Goal: Task Accomplishment & Management: Manage account settings

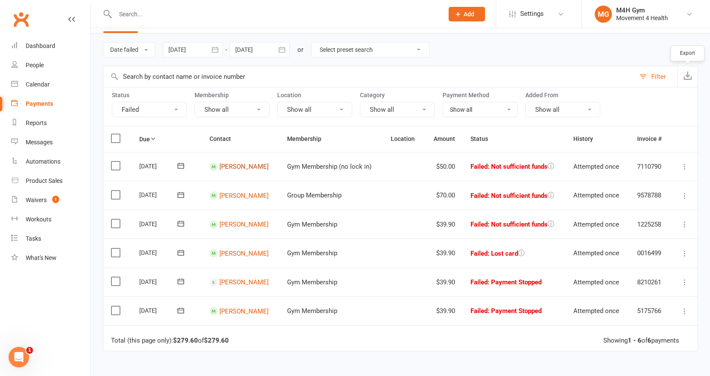
click at [228, 165] on link "[PERSON_NAME]" at bounding box center [243, 167] width 49 height 8
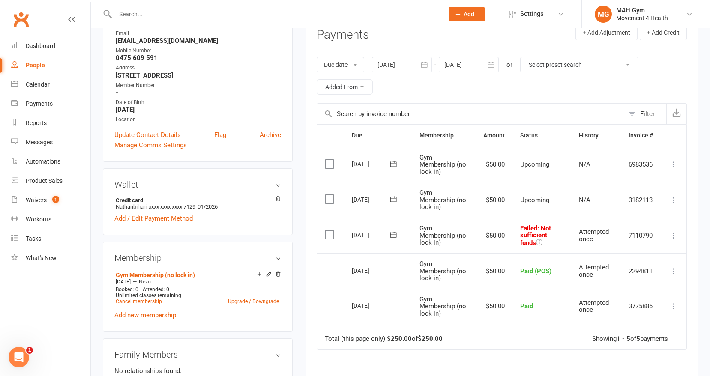
scroll to position [127, 0]
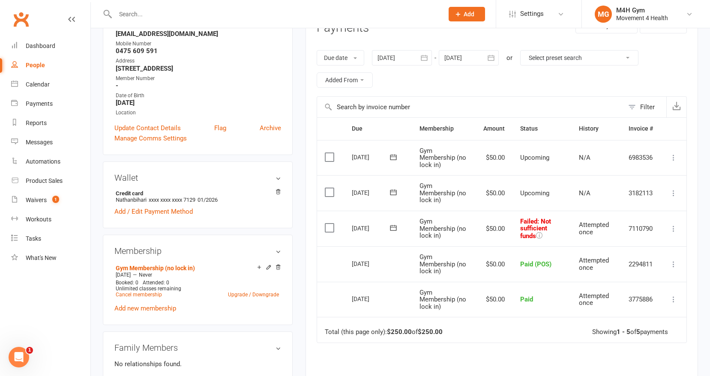
click at [427, 60] on icon "button" at bounding box center [424, 58] width 6 height 6
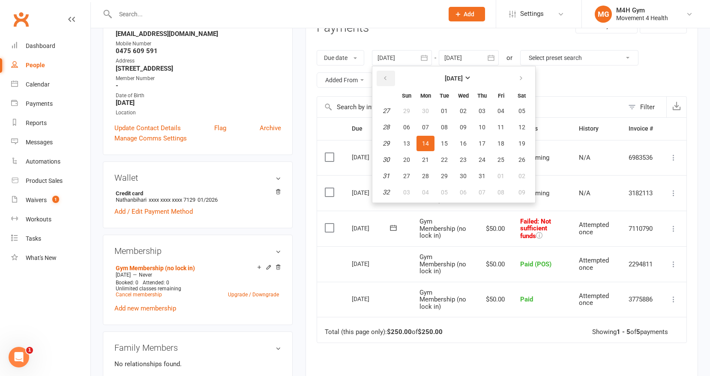
click at [388, 76] on icon "button" at bounding box center [385, 78] width 6 height 7
click at [422, 124] on button "05" at bounding box center [425, 126] width 18 height 15
type input "[DATE]"
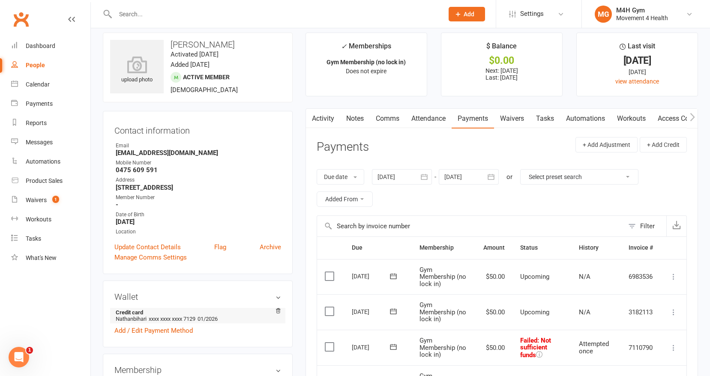
scroll to position [0, 0]
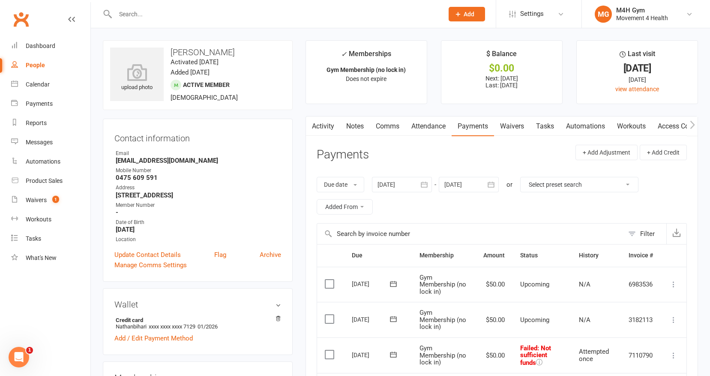
click at [326, 124] on link "Activity" at bounding box center [323, 126] width 34 height 20
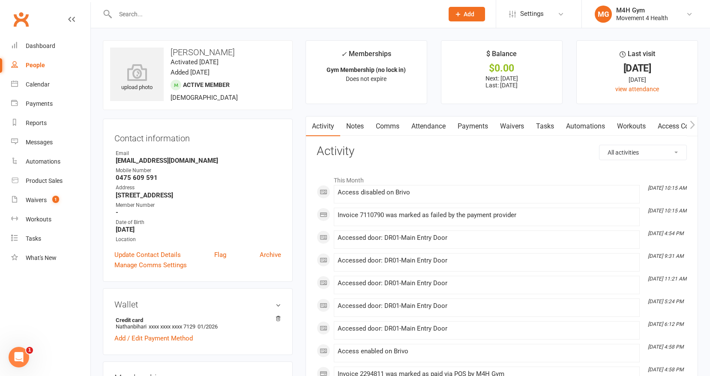
click at [357, 126] on link "Notes" at bounding box center [355, 126] width 30 height 20
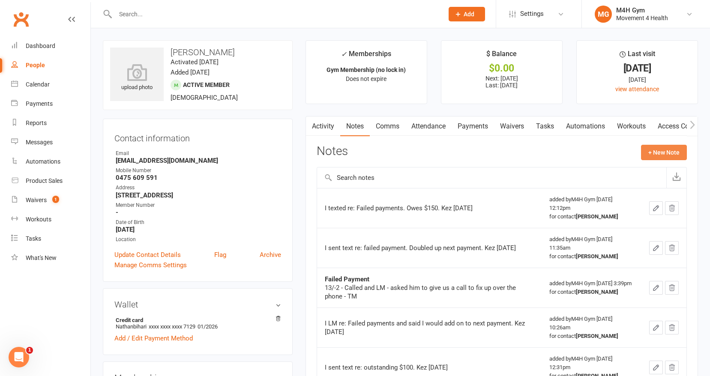
click at [652, 149] on button "+ New Note" at bounding box center [664, 152] width 46 height 15
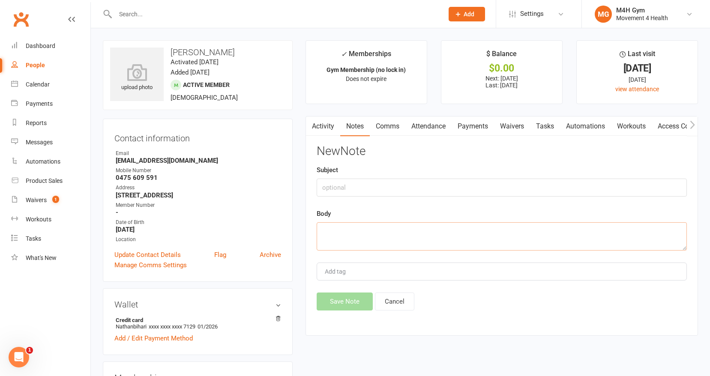
click at [358, 227] on textarea at bounding box center [501, 236] width 370 height 28
type textarea "I sent text re failed payment. Kez"
click at [352, 301] on button "Save Note" at bounding box center [344, 301] width 56 height 18
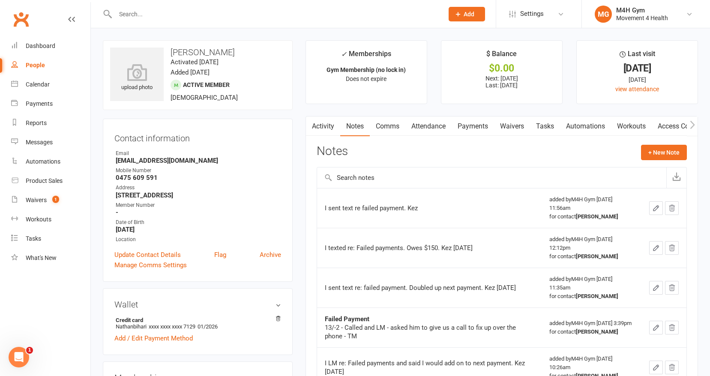
click at [38, 63] on div "People" at bounding box center [35, 65] width 19 height 7
select select "100"
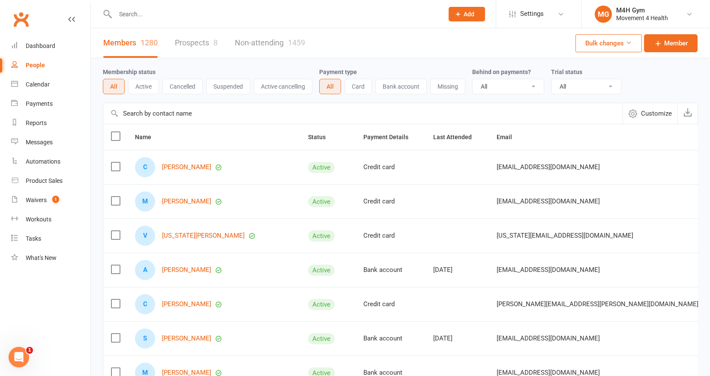
click at [133, 15] on input "text" at bounding box center [275, 14] width 325 height 12
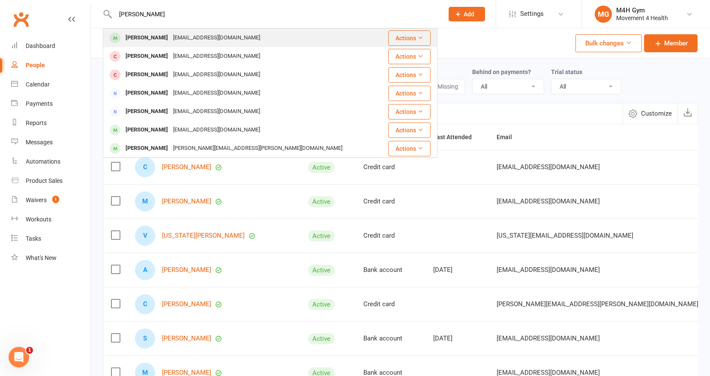
type input "[PERSON_NAME]"
click at [159, 36] on div "[PERSON_NAME]" at bounding box center [147, 38] width 48 height 12
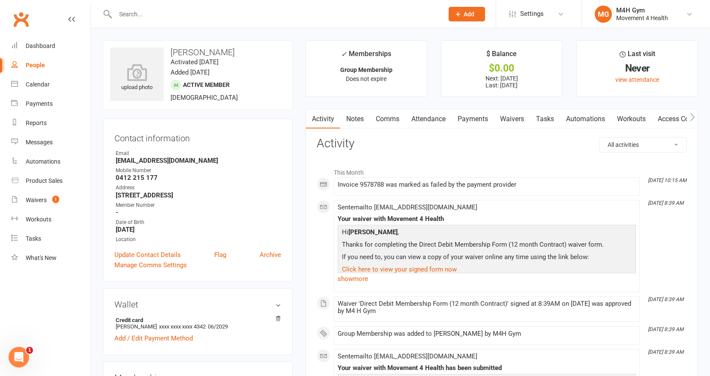
click at [474, 117] on link "Payments" at bounding box center [472, 119] width 42 height 20
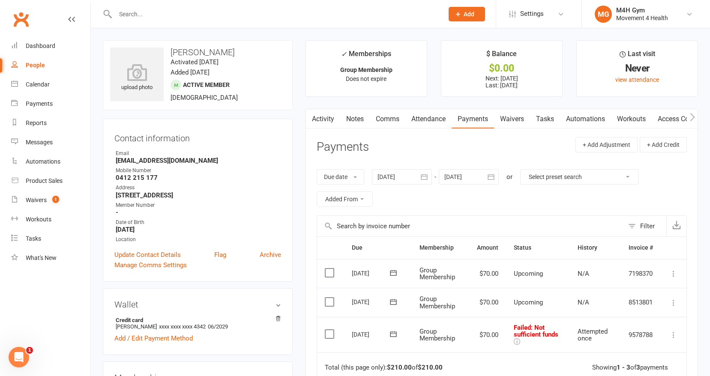
click at [407, 175] on div at bounding box center [402, 176] width 60 height 15
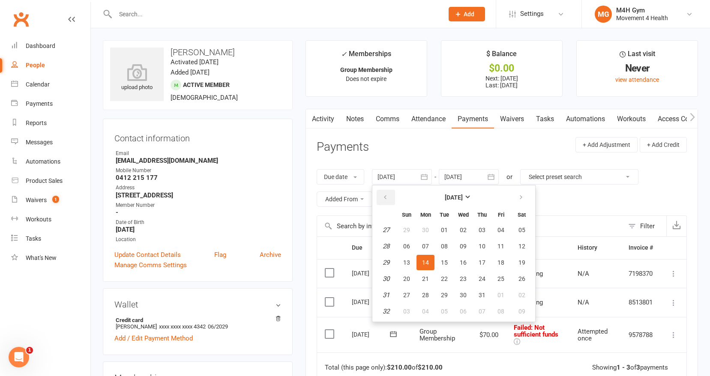
click at [388, 196] on icon "button" at bounding box center [385, 197] width 6 height 7
click at [407, 244] on span "04" at bounding box center [406, 246] width 7 height 7
type input "[DATE]"
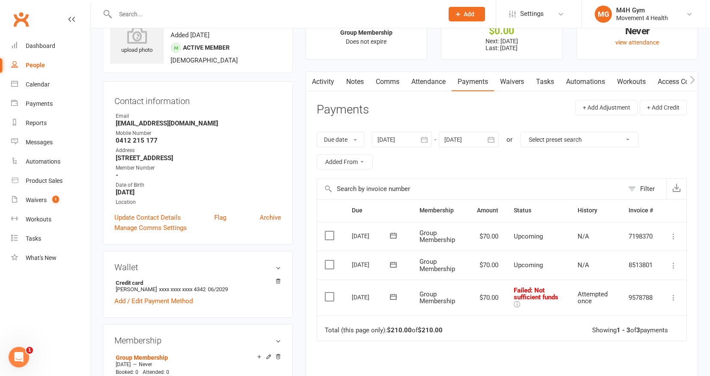
scroll to position [39, 0]
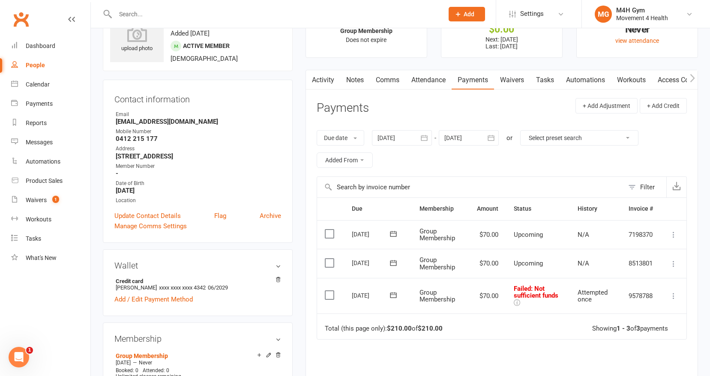
click at [321, 80] on link "Activity" at bounding box center [323, 80] width 34 height 20
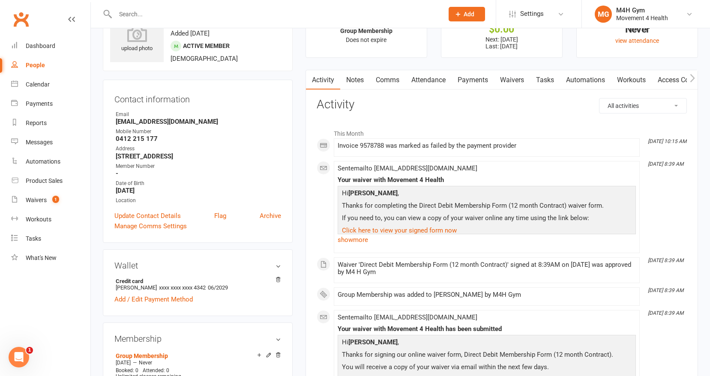
click at [351, 79] on link "Notes" at bounding box center [355, 80] width 30 height 20
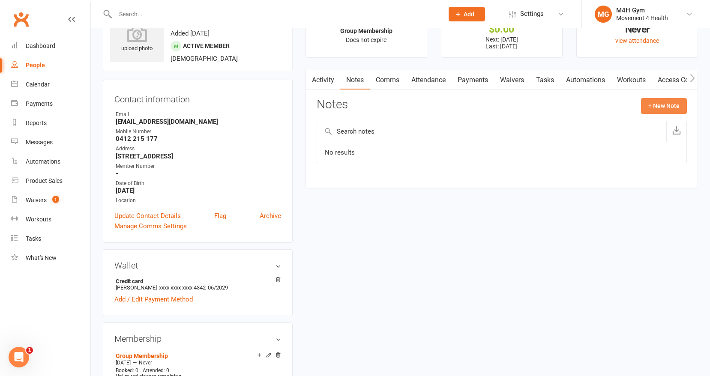
click at [647, 105] on button "+ New Note" at bounding box center [664, 105] width 46 height 15
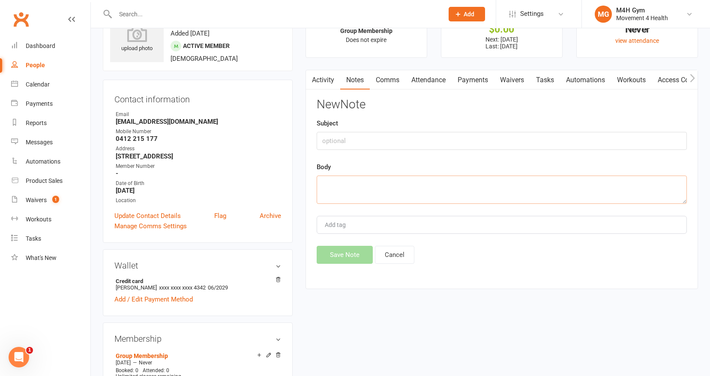
click at [348, 179] on textarea at bounding box center [501, 190] width 370 height 28
type textarea "I sent text- failed payment. kez"
click at [351, 253] on button "Save Note" at bounding box center [344, 255] width 56 height 18
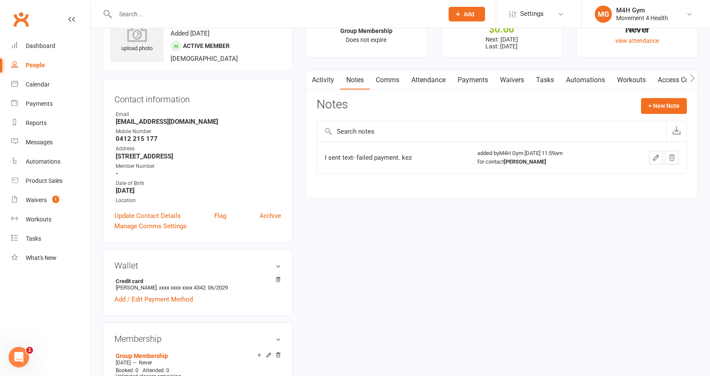
click at [37, 63] on div "People" at bounding box center [35, 65] width 19 height 7
select select "100"
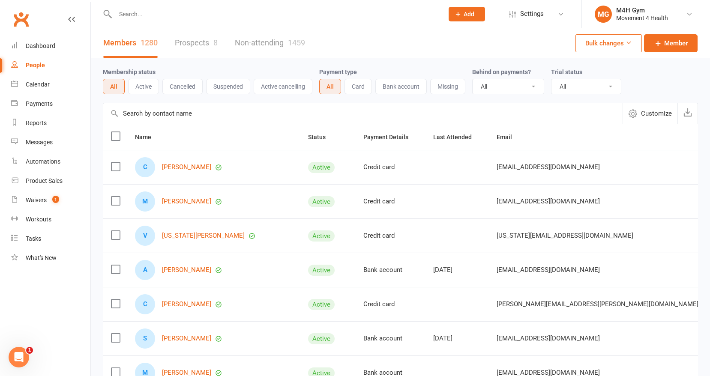
click at [152, 14] on input "text" at bounding box center [275, 14] width 325 height 12
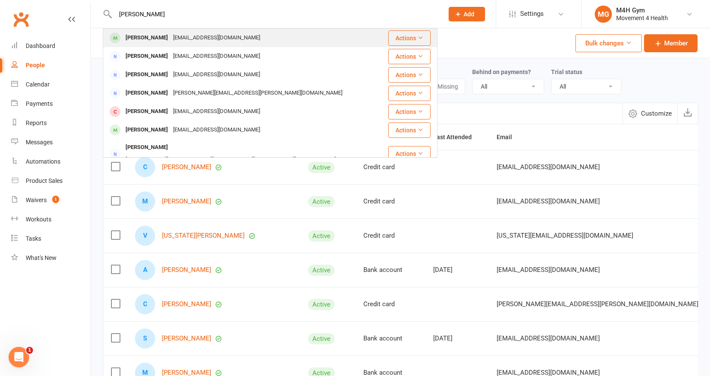
type input "[PERSON_NAME]"
click at [140, 34] on div "[PERSON_NAME]" at bounding box center [147, 38] width 48 height 12
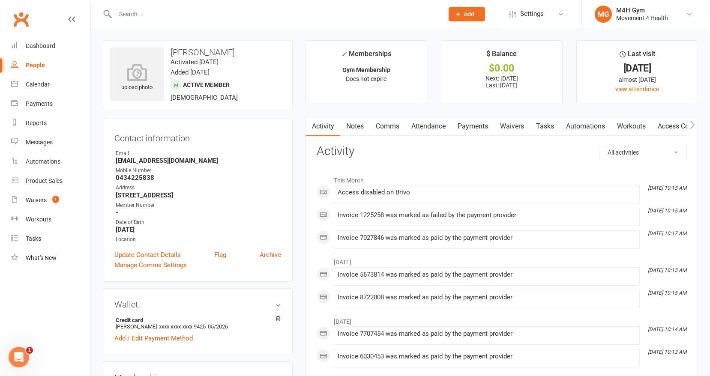
click at [478, 127] on link "Payments" at bounding box center [472, 126] width 42 height 20
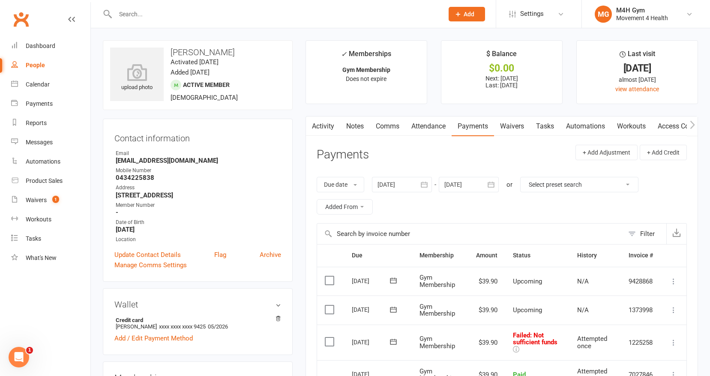
click at [409, 182] on div at bounding box center [402, 184] width 60 height 15
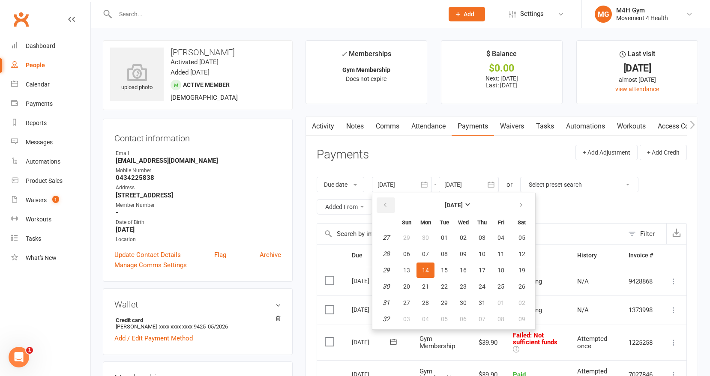
click at [386, 203] on icon "button" at bounding box center [385, 205] width 6 height 7
click at [422, 265] on button "12" at bounding box center [425, 269] width 18 height 15
type input "[DATE]"
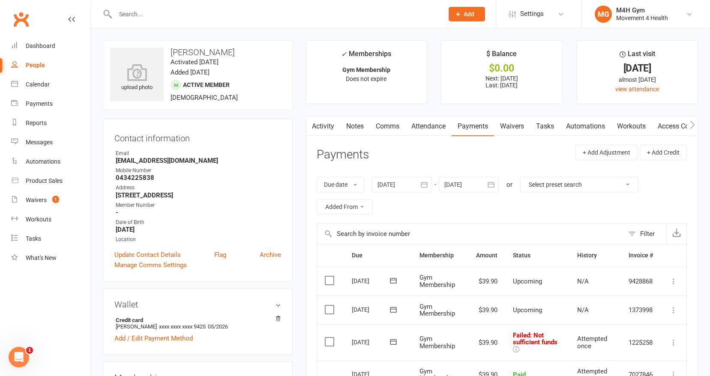
click at [355, 125] on link "Notes" at bounding box center [355, 126] width 30 height 20
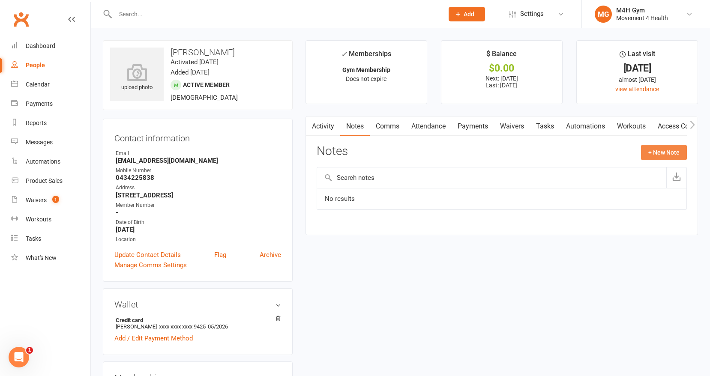
click at [649, 150] on button "+ New Note" at bounding box center [664, 152] width 46 height 15
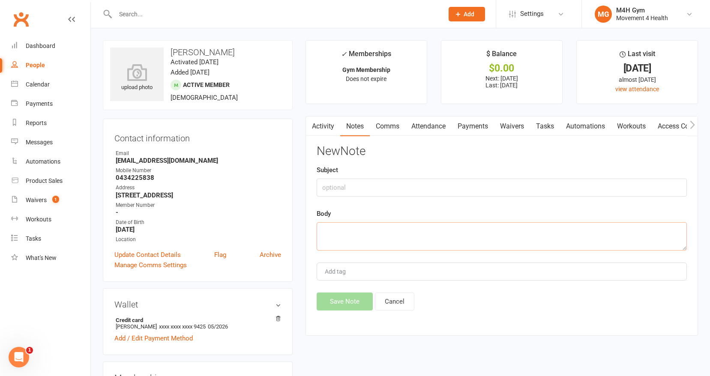
click at [340, 234] on textarea at bounding box center [501, 236] width 370 height 28
type textarea "I sent text re failed payment. Kez"
click at [348, 300] on button "Save Note" at bounding box center [344, 301] width 56 height 18
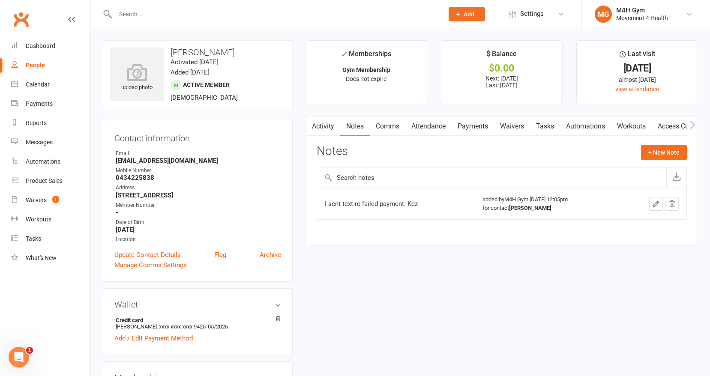
click at [160, 17] on input "text" at bounding box center [275, 14] width 325 height 12
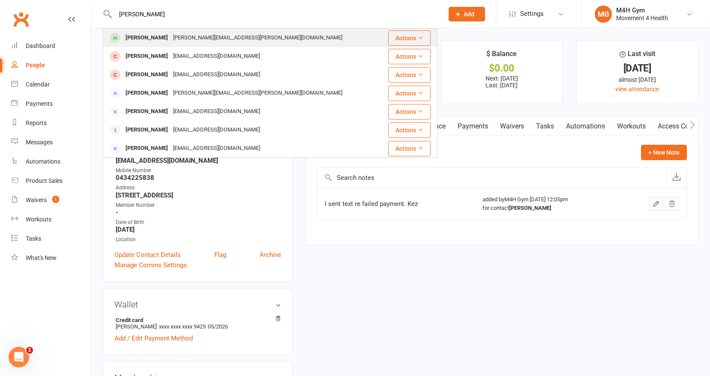
type input "[PERSON_NAME]"
click at [138, 34] on div "[PERSON_NAME]" at bounding box center [147, 38] width 48 height 12
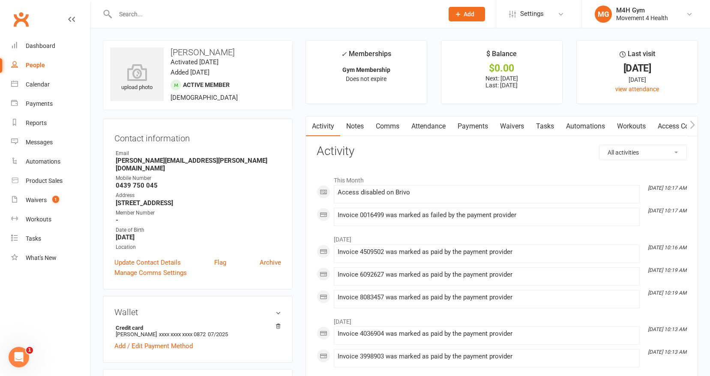
click at [480, 125] on link "Payments" at bounding box center [472, 126] width 42 height 20
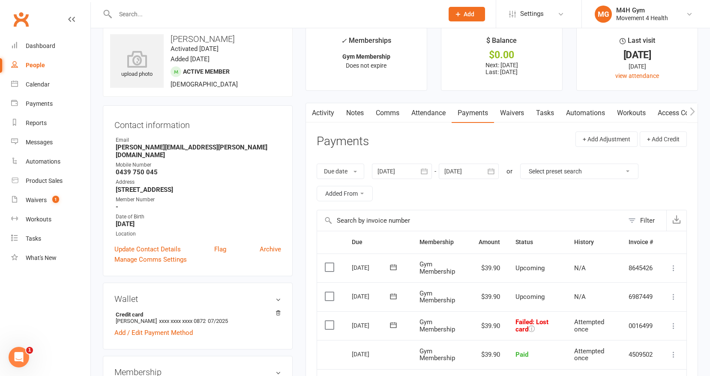
scroll to position [12, 0]
click at [355, 111] on link "Notes" at bounding box center [355, 114] width 30 height 20
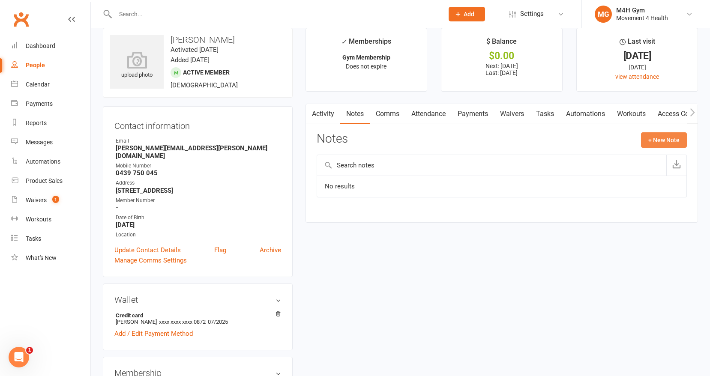
click at [644, 139] on button "+ New Note" at bounding box center [664, 139] width 46 height 15
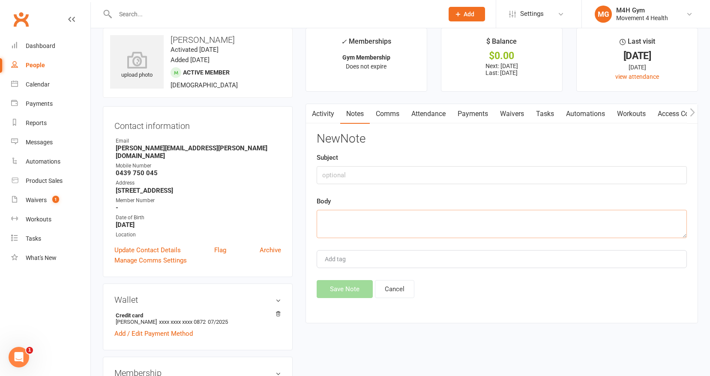
click at [358, 215] on textarea at bounding box center [501, 224] width 370 height 28
type textarea "I sent text re failed payment. Kez"
click at [347, 287] on button "Save Note" at bounding box center [344, 289] width 56 height 18
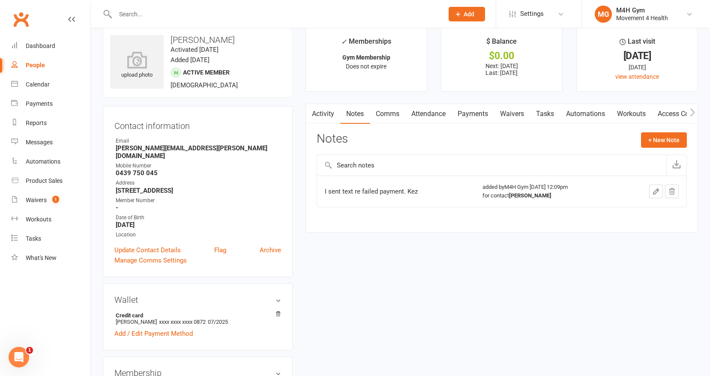
click at [39, 65] on div "People" at bounding box center [35, 65] width 19 height 7
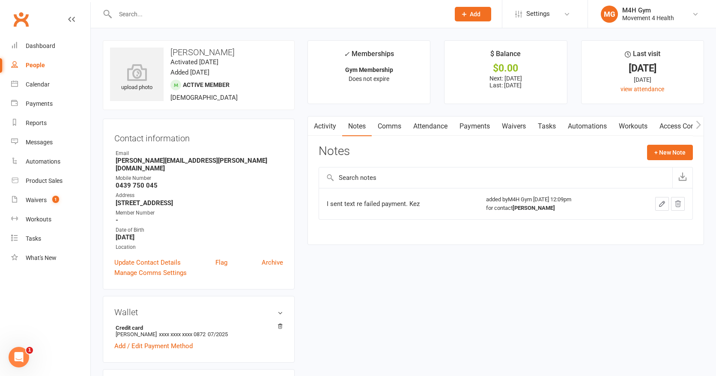
select select "100"
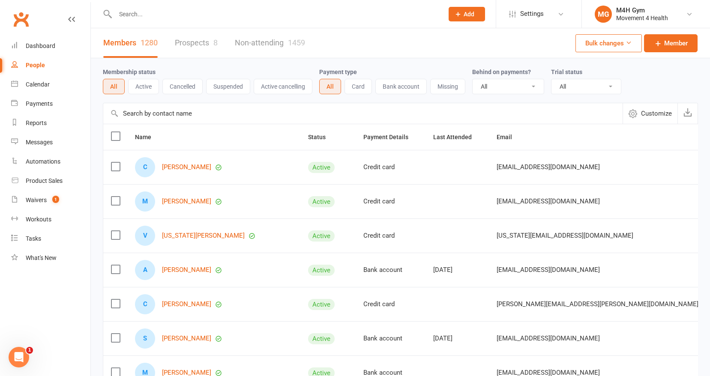
click at [134, 15] on input "text" at bounding box center [275, 14] width 325 height 12
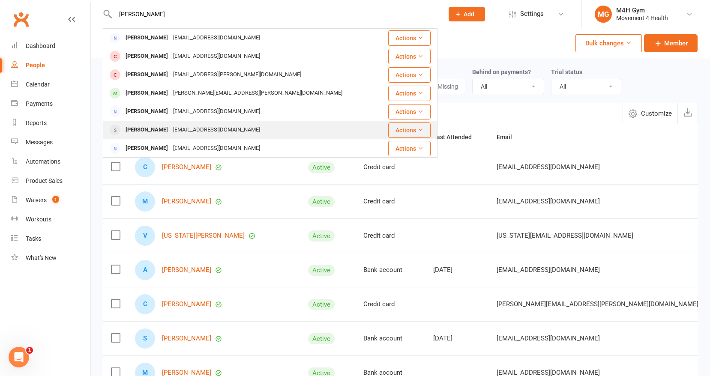
type input "[PERSON_NAME]"
click at [163, 127] on div "[PERSON_NAME]" at bounding box center [147, 130] width 48 height 12
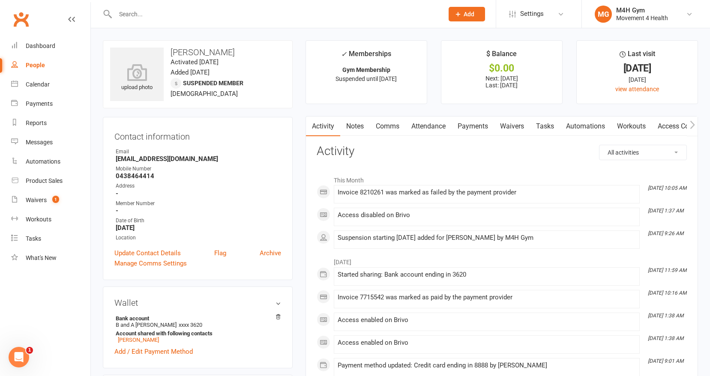
click at [355, 125] on link "Notes" at bounding box center [355, 126] width 30 height 20
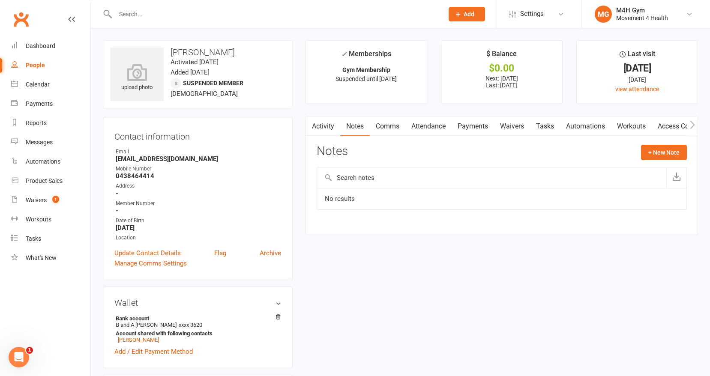
click at [477, 125] on link "Payments" at bounding box center [472, 126] width 42 height 20
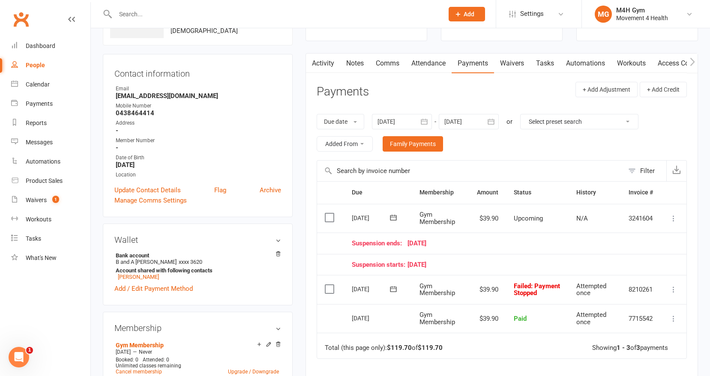
scroll to position [69, 0]
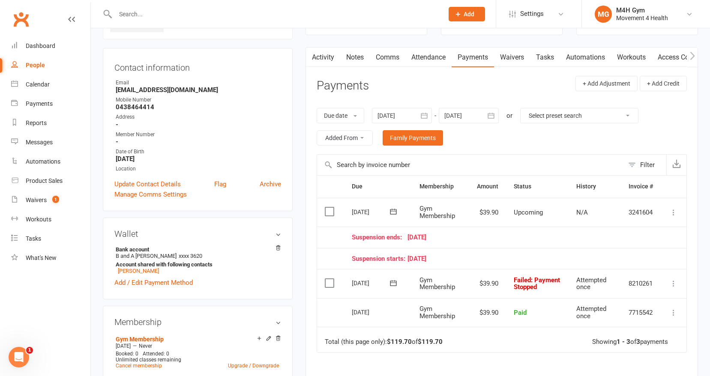
click at [437, 176] on th "Membership" at bounding box center [440, 187] width 57 height 22
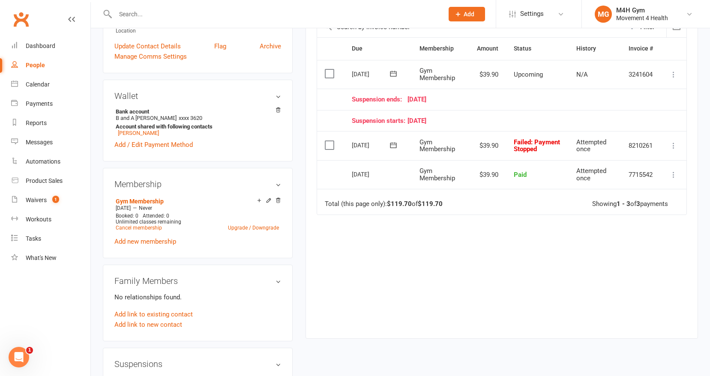
scroll to position [205, 0]
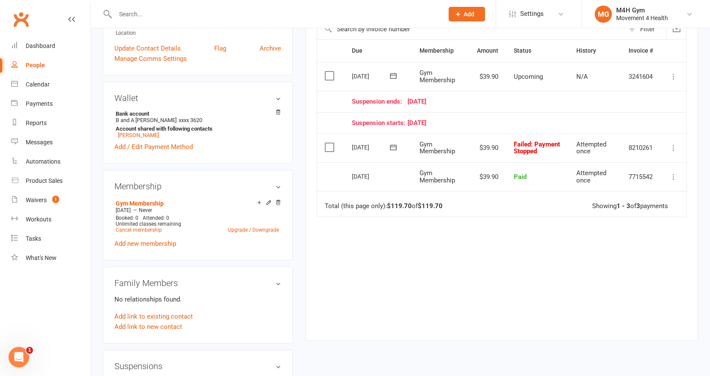
click at [672, 146] on icon at bounding box center [673, 147] width 9 height 9
click at [629, 208] on link "Skip" at bounding box center [635, 215] width 85 height 17
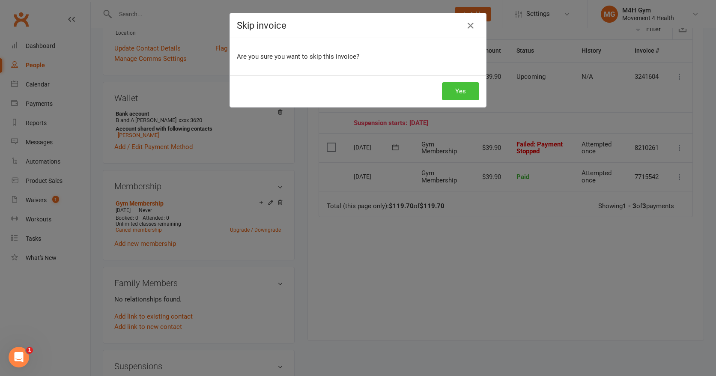
click at [462, 91] on button "Yes" at bounding box center [460, 91] width 37 height 18
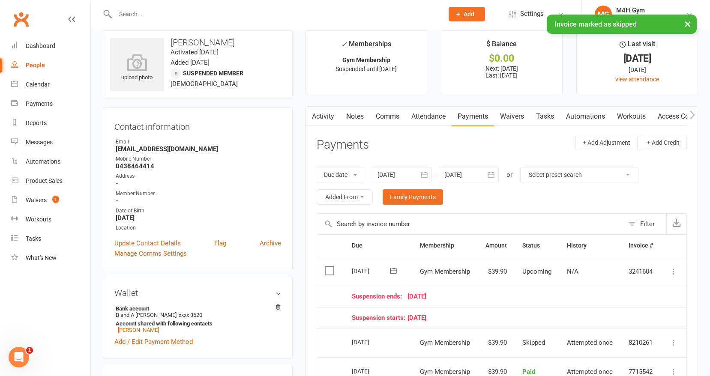
scroll to position [8, 0]
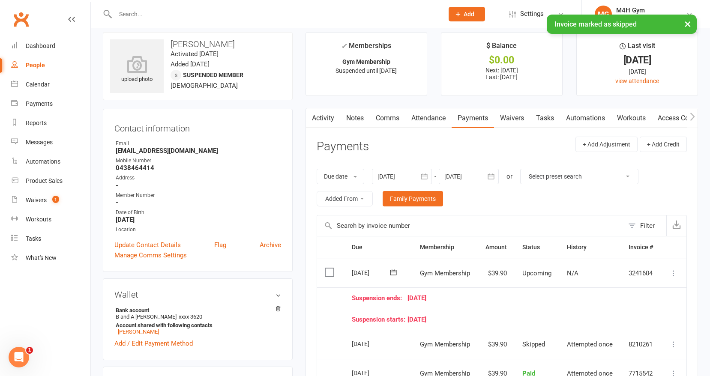
click at [355, 115] on link "Notes" at bounding box center [355, 118] width 30 height 20
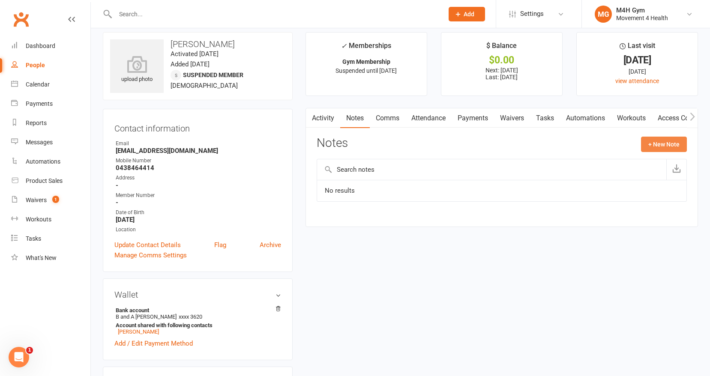
click at [648, 144] on button "+ New Note" at bounding box center [664, 144] width 46 height 15
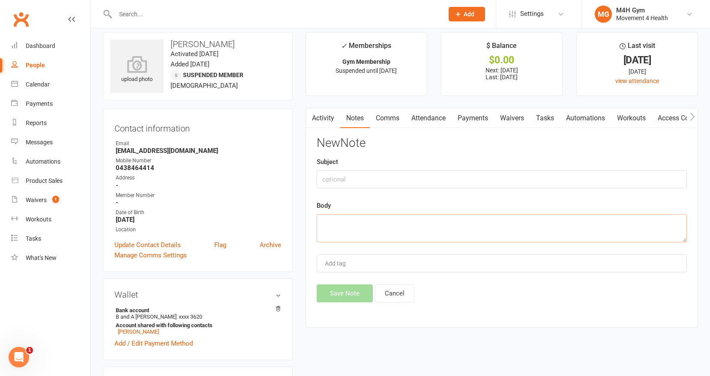
click at [353, 224] on textarea at bounding box center [501, 228] width 370 height 28
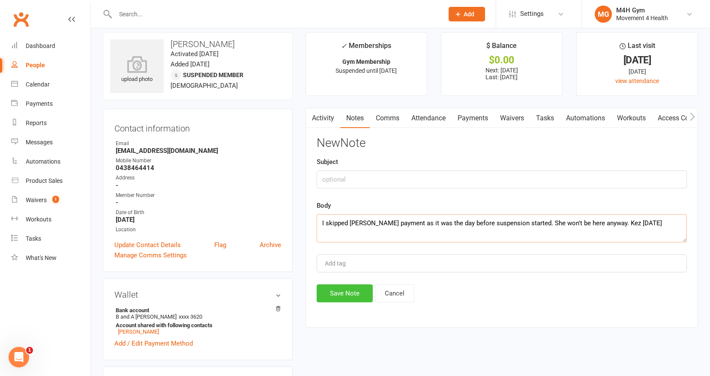
type textarea "I skipped [PERSON_NAME] payment as it was the day before suspension started. Sh…"
click at [331, 289] on button "Save Note" at bounding box center [344, 293] width 56 height 18
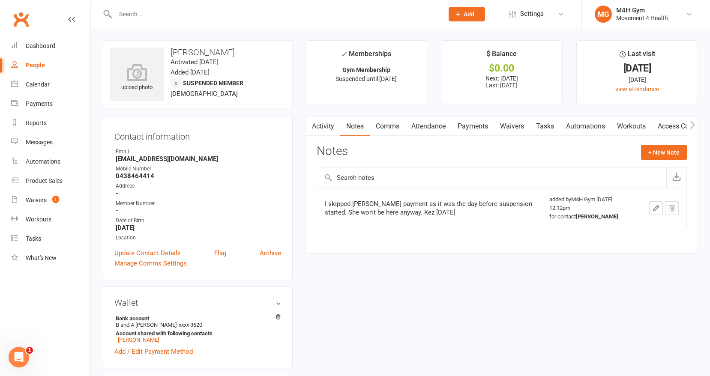
click at [42, 63] on div "People" at bounding box center [35, 65] width 19 height 7
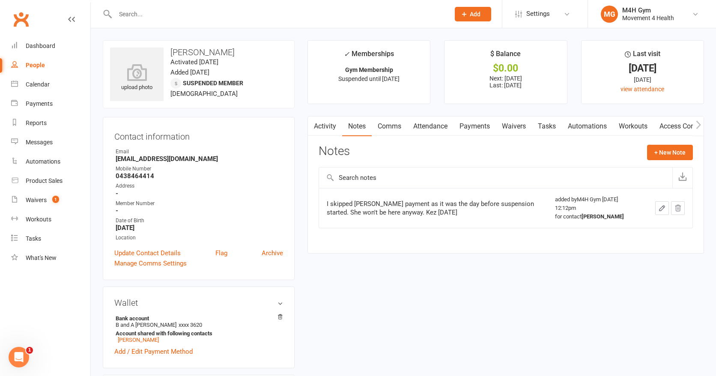
select select "100"
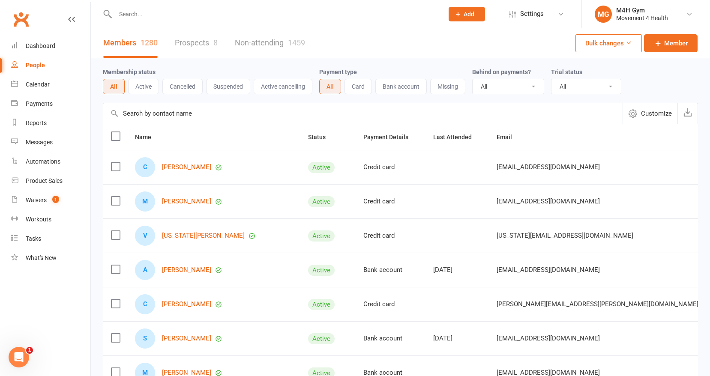
click at [140, 15] on input "text" at bounding box center [275, 14] width 325 height 12
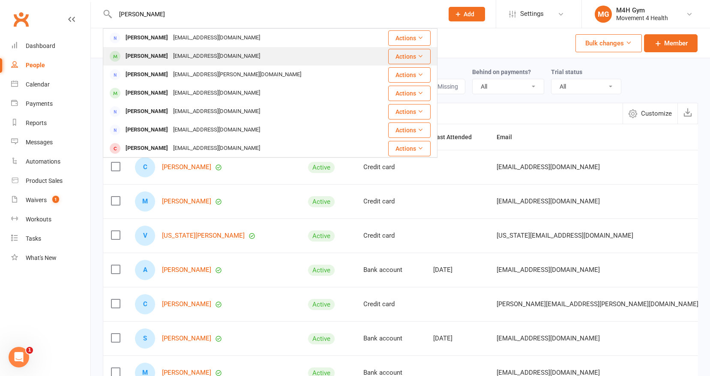
type input "[PERSON_NAME]"
click at [145, 54] on div "[PERSON_NAME]" at bounding box center [147, 56] width 48 height 12
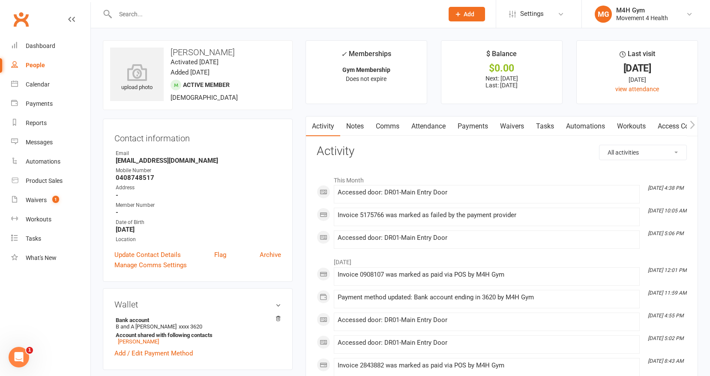
click at [468, 125] on link "Payments" at bounding box center [472, 126] width 42 height 20
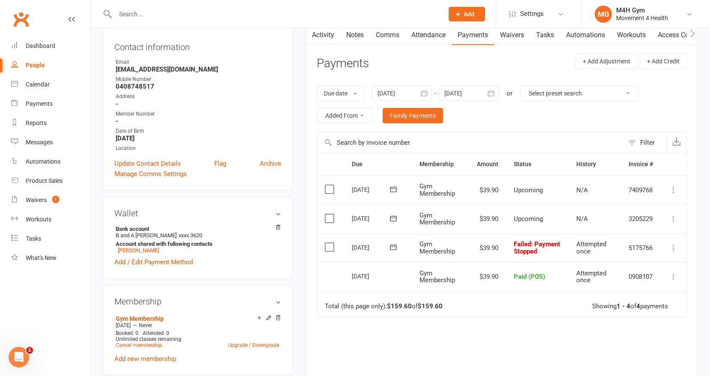
scroll to position [86, 0]
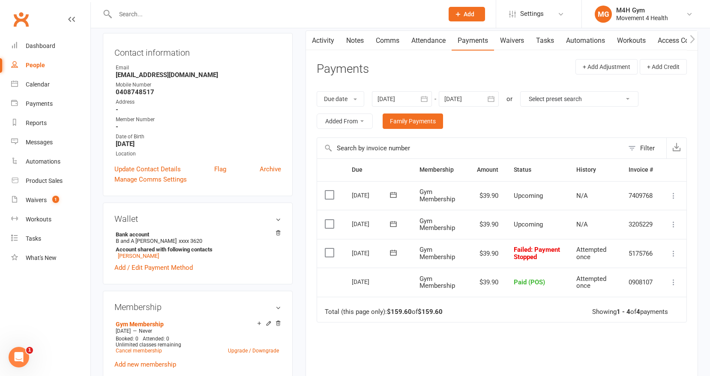
click at [424, 96] on icon "button" at bounding box center [424, 99] width 6 height 6
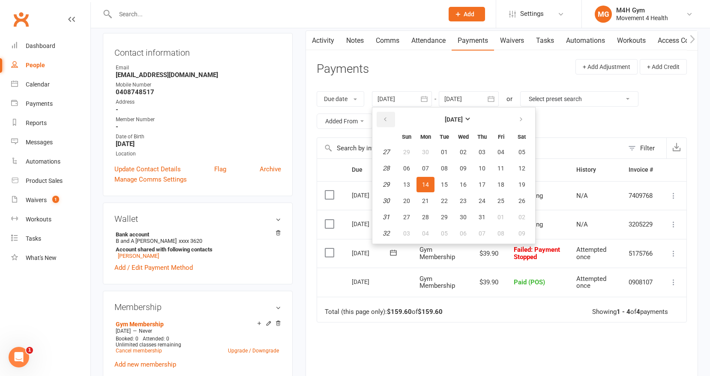
click at [388, 115] on button "button" at bounding box center [385, 119] width 18 height 15
click at [430, 197] on button "19" at bounding box center [425, 200] width 18 height 15
type input "[DATE]"
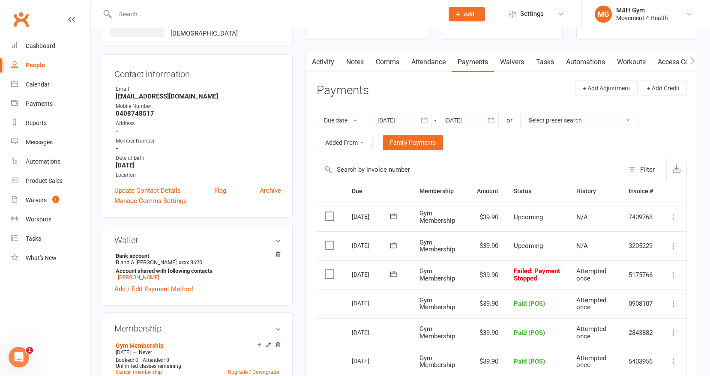
scroll to position [59, 0]
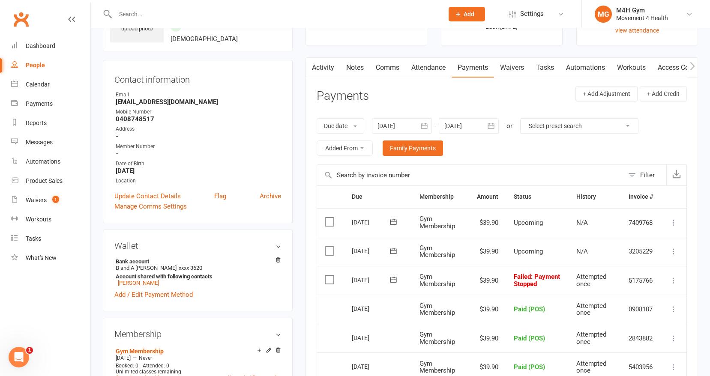
click at [351, 66] on link "Notes" at bounding box center [355, 68] width 30 height 20
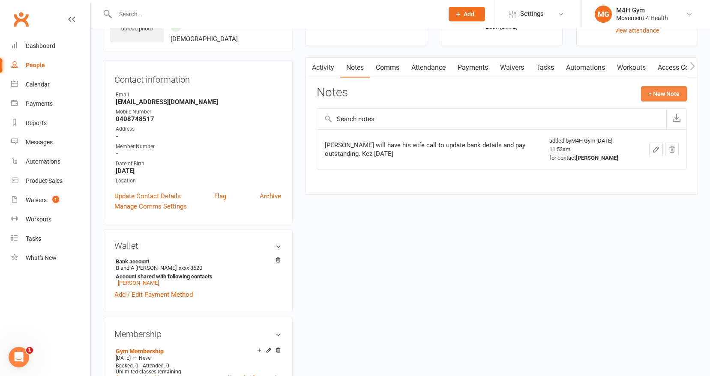
click at [649, 93] on button "+ New Note" at bounding box center [664, 93] width 46 height 15
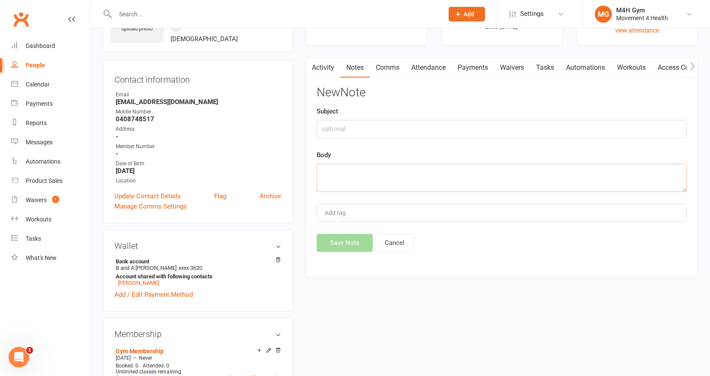
click at [336, 171] on textarea at bounding box center [501, 178] width 370 height 28
type textarea "I sent text re- failed payment. Kez"
click at [333, 239] on button "Save Note" at bounding box center [344, 243] width 56 height 18
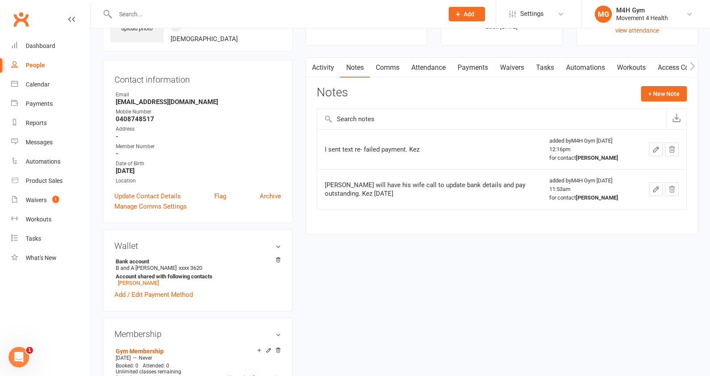
click at [140, 10] on input "text" at bounding box center [275, 14] width 325 height 12
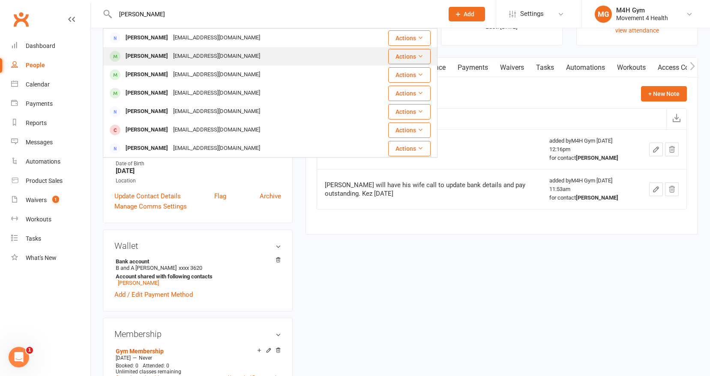
type input "[PERSON_NAME]"
click at [154, 56] on div "[PERSON_NAME]" at bounding box center [147, 56] width 48 height 12
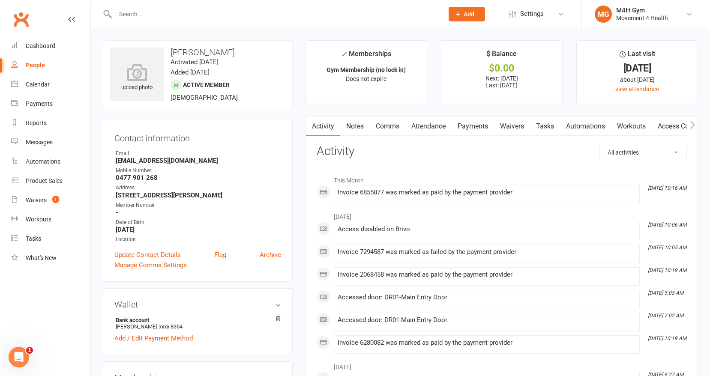
click at [469, 126] on link "Payments" at bounding box center [472, 126] width 42 height 20
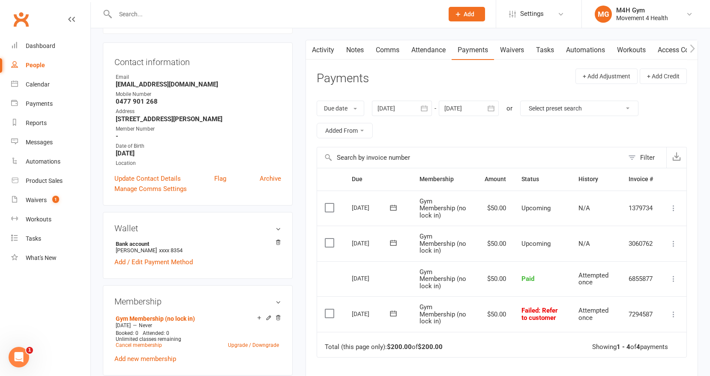
scroll to position [81, 0]
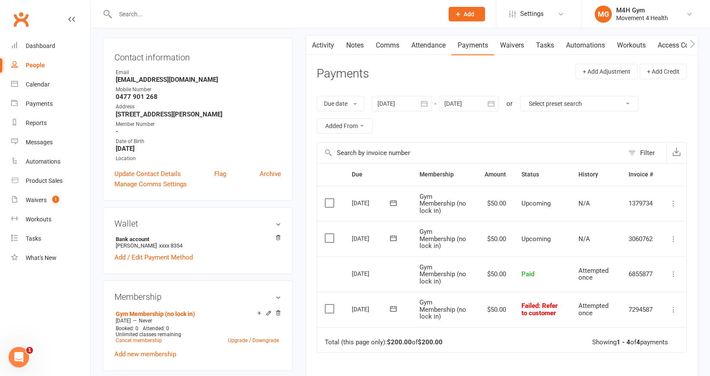
click at [421, 104] on button "button" at bounding box center [423, 103] width 15 height 15
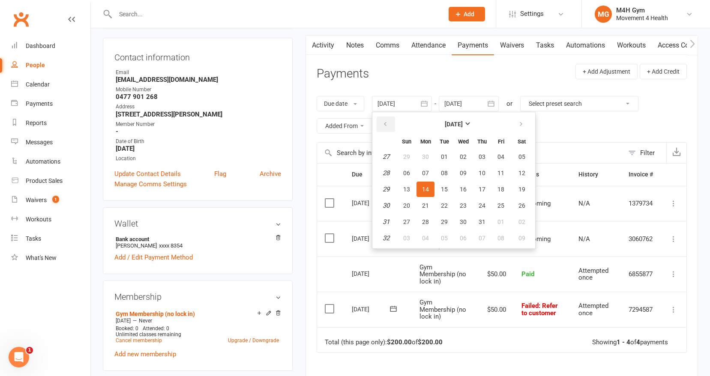
click at [387, 122] on icon "button" at bounding box center [385, 124] width 6 height 7
click at [421, 171] on button "05" at bounding box center [425, 172] width 18 height 15
type input "[DATE]"
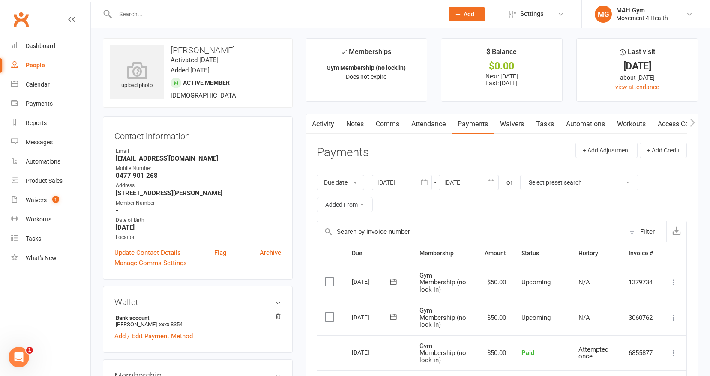
scroll to position [0, 0]
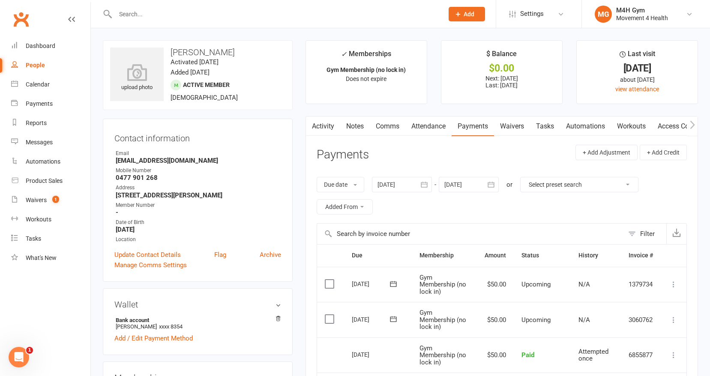
click at [355, 126] on link "Notes" at bounding box center [355, 126] width 30 height 20
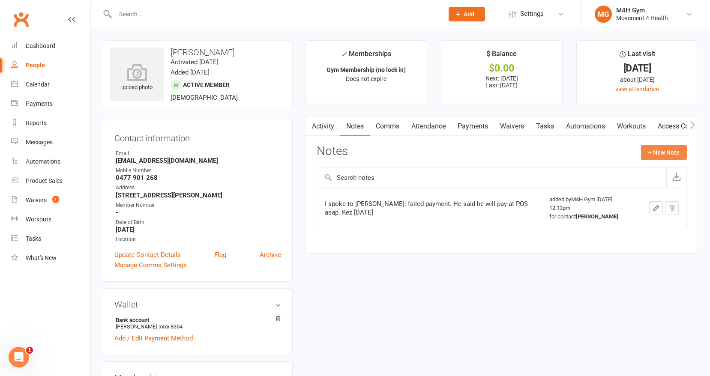
click at [645, 154] on button "+ New Note" at bounding box center [664, 152] width 46 height 15
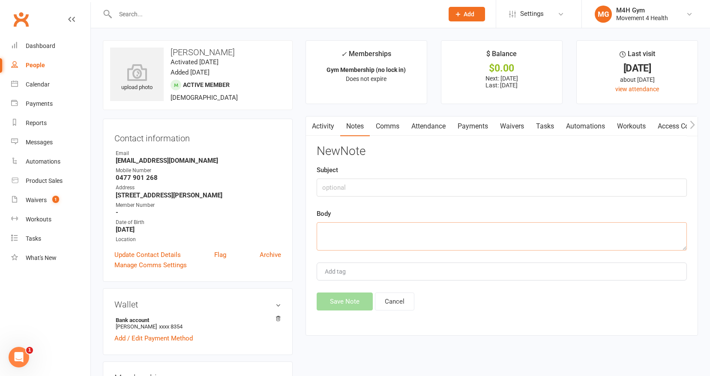
click at [351, 237] on textarea at bounding box center [501, 236] width 370 height 28
type textarea "I sent text re failed payment from DD [DATE]. Kez"
click at [336, 299] on button "Save Note" at bounding box center [344, 301] width 56 height 18
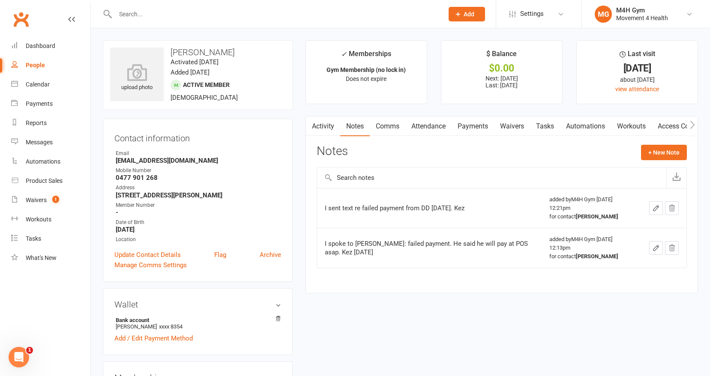
click at [153, 14] on input "text" at bounding box center [275, 14] width 325 height 12
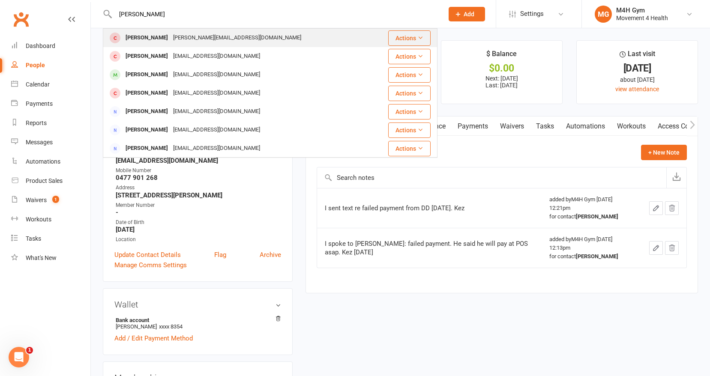
type input "[PERSON_NAME]"
click at [170, 35] on div "[PERSON_NAME][EMAIL_ADDRESS][DOMAIN_NAME]" at bounding box center [236, 38] width 133 height 12
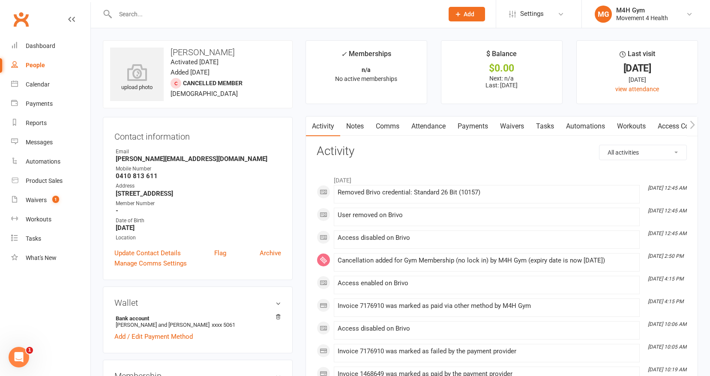
click at [473, 125] on link "Payments" at bounding box center [472, 126] width 42 height 20
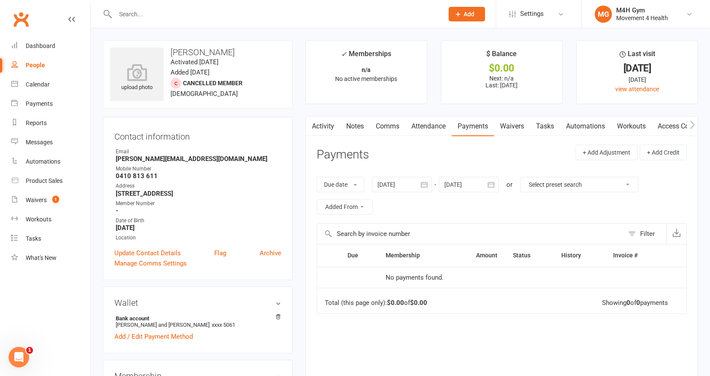
click at [415, 182] on div at bounding box center [402, 184] width 60 height 15
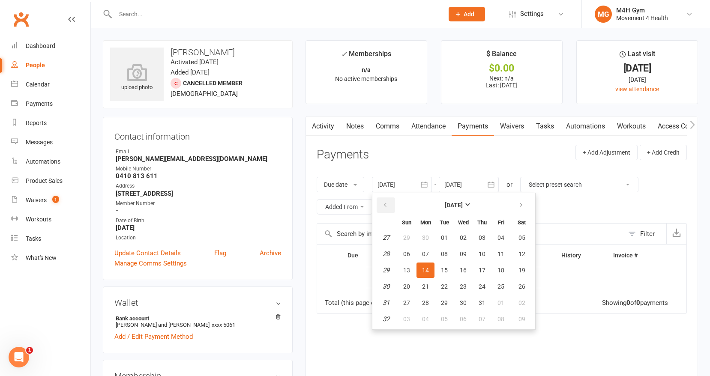
click at [383, 205] on button "button" at bounding box center [385, 204] width 18 height 15
click at [413, 260] on button "04" at bounding box center [406, 253] width 18 height 15
type input "[DATE]"
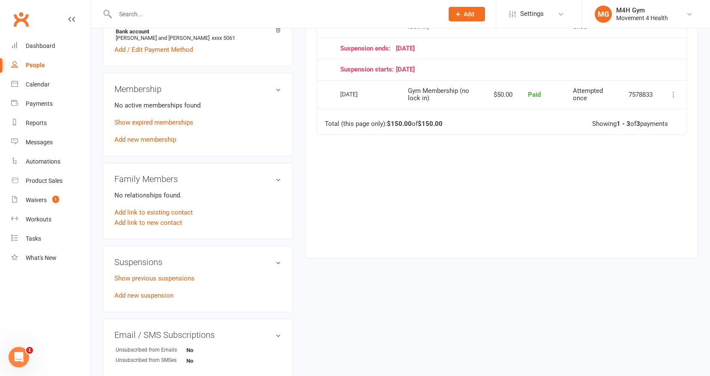
scroll to position [294, 0]
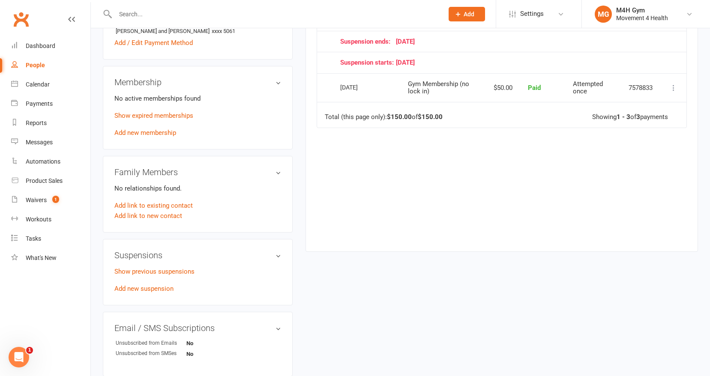
click at [156, 16] on input "text" at bounding box center [275, 14] width 325 height 12
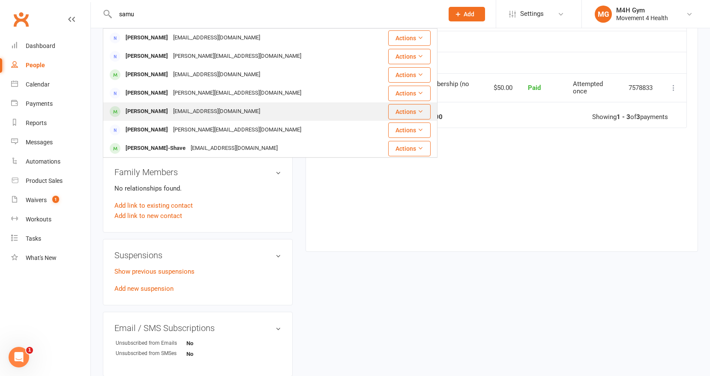
type input "samu"
click at [158, 111] on div "[PERSON_NAME]" at bounding box center [147, 111] width 48 height 12
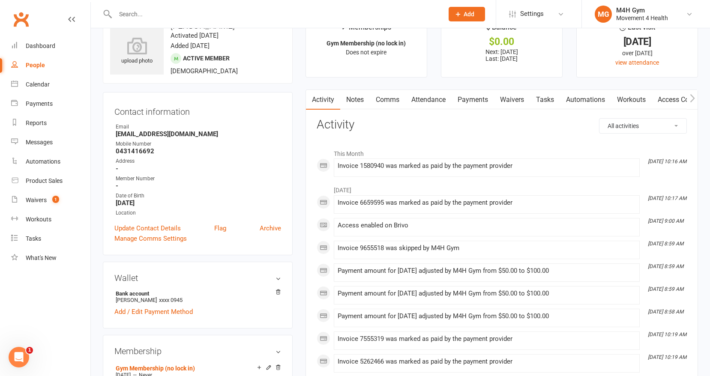
scroll to position [32, 0]
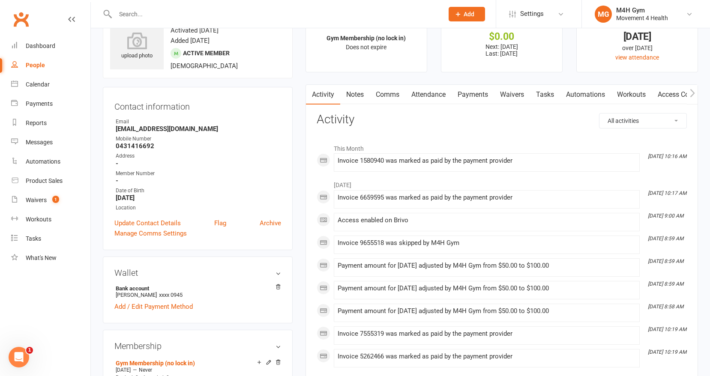
click at [474, 90] on link "Payments" at bounding box center [472, 95] width 42 height 20
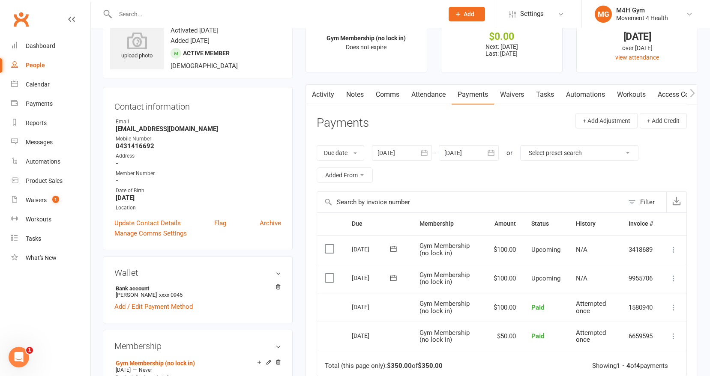
click at [420, 154] on button "button" at bounding box center [423, 152] width 15 height 15
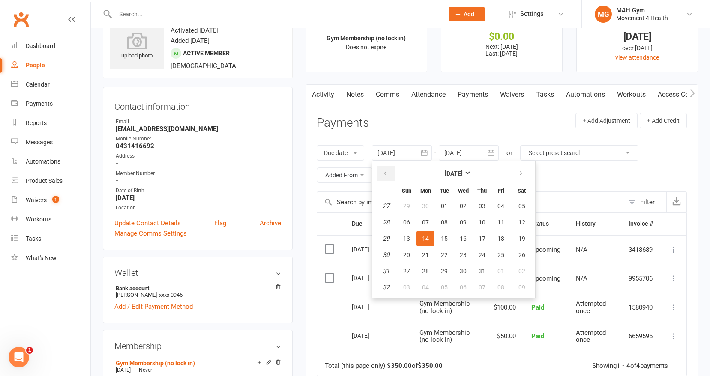
click at [385, 174] on icon "button" at bounding box center [385, 173] width 6 height 7
click at [426, 219] on span "05" at bounding box center [425, 222] width 7 height 7
type input "[DATE]"
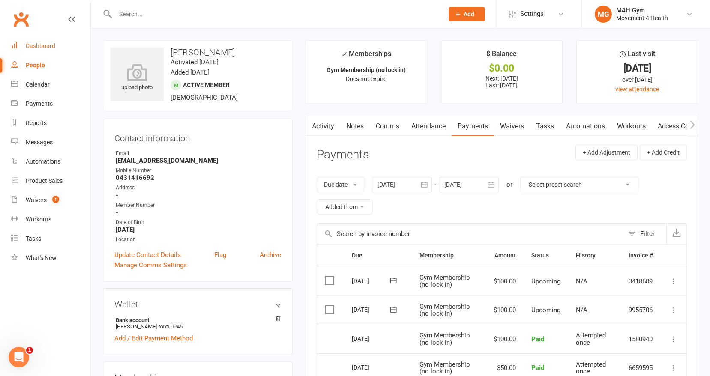
click at [49, 44] on div "Dashboard" at bounding box center [41, 45] width 30 height 7
